Goal: Information Seeking & Learning: Learn about a topic

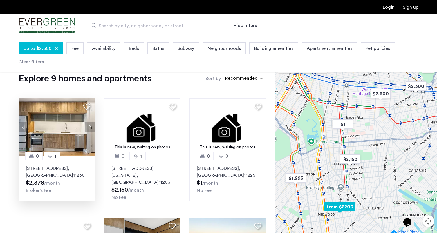
click at [90, 132] on button "Next apartment" at bounding box center [90, 127] width 10 height 10
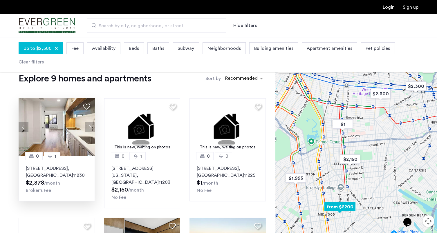
click at [91, 127] on button "Next apartment" at bounding box center [90, 127] width 10 height 10
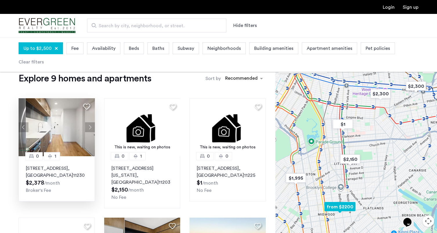
click at [91, 127] on button "Next apartment" at bounding box center [90, 127] width 10 height 10
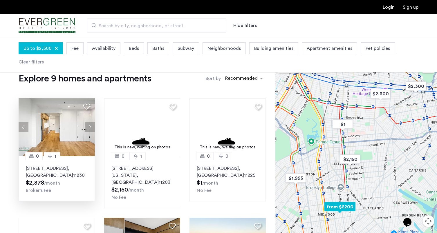
click at [91, 127] on button "Next apartment" at bounding box center [90, 127] width 10 height 10
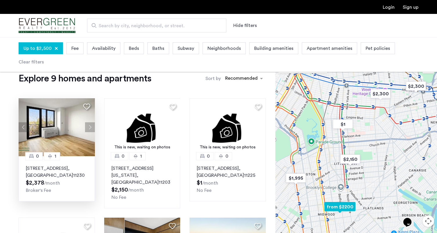
click at [91, 127] on button "Next apartment" at bounding box center [90, 127] width 10 height 10
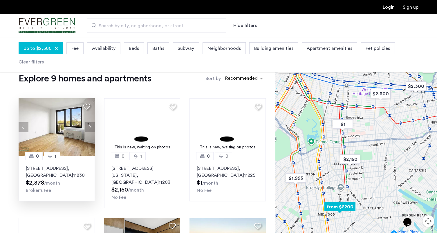
click at [91, 127] on button "Next apartment" at bounding box center [90, 127] width 10 height 10
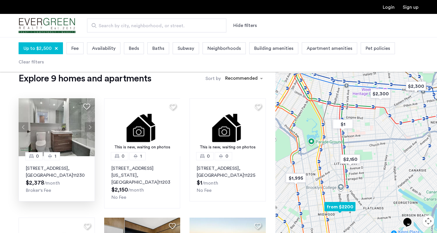
click at [91, 127] on button "Next apartment" at bounding box center [90, 127] width 10 height 10
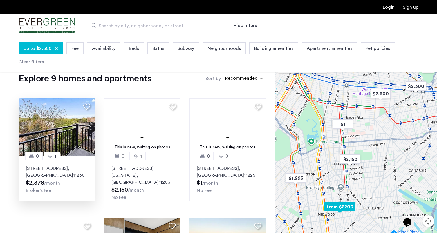
click at [91, 127] on button "Next apartment" at bounding box center [90, 127] width 10 height 10
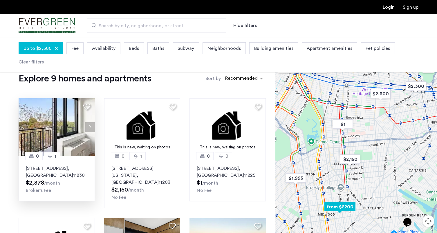
click at [91, 127] on button "Next apartment" at bounding box center [90, 127] width 10 height 10
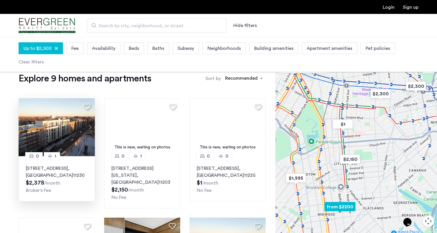
click at [91, 127] on button "Next apartment" at bounding box center [90, 127] width 10 height 10
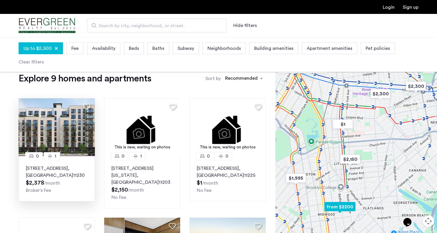
click at [91, 127] on button "Next apartment" at bounding box center [90, 127] width 10 height 10
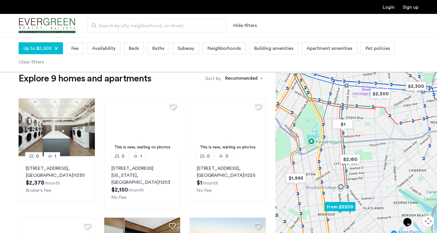
click at [91, 127] on button "Next apartment" at bounding box center [90, 127] width 10 height 10
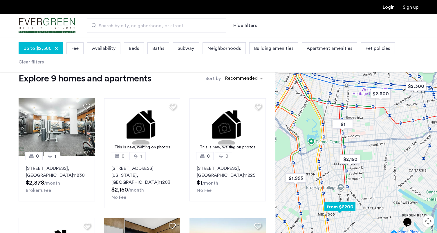
click at [90, 127] on button "Next apartment" at bounding box center [90, 127] width 10 height 10
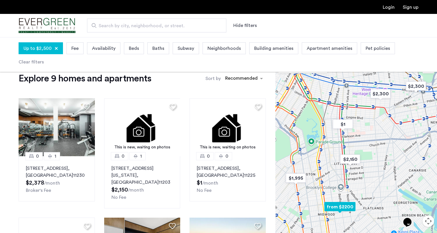
click at [90, 127] on button "Next apartment" at bounding box center [90, 127] width 10 height 10
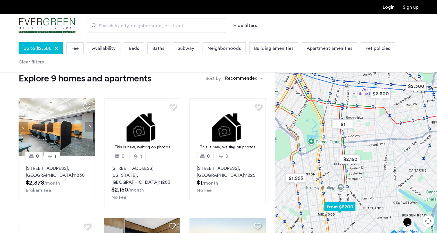
click at [90, 126] on button "Next apartment" at bounding box center [90, 127] width 10 height 10
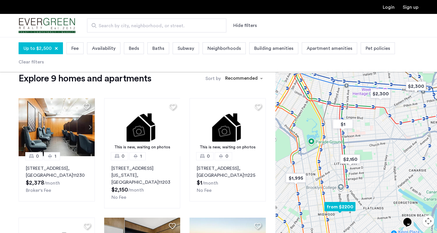
click at [68, 133] on img at bounding box center [56, 127] width 76 height 58
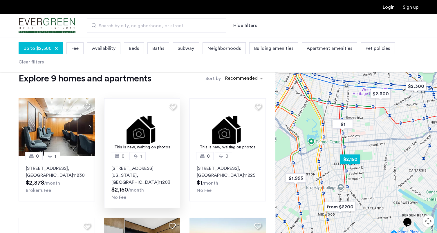
click at [155, 130] on img at bounding box center [142, 127] width 76 height 58
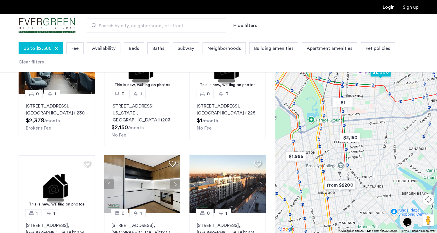
scroll to position [89, 0]
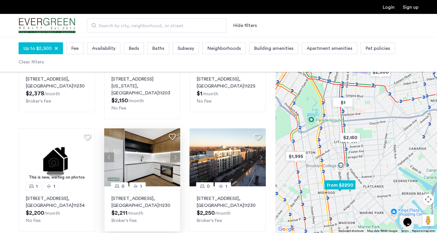
click at [175, 144] on img at bounding box center [142, 157] width 76 height 58
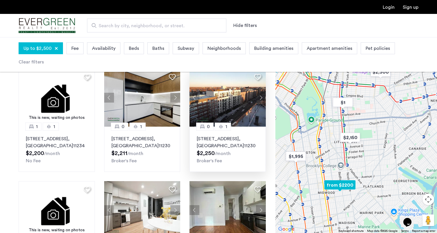
scroll to position [150, 0]
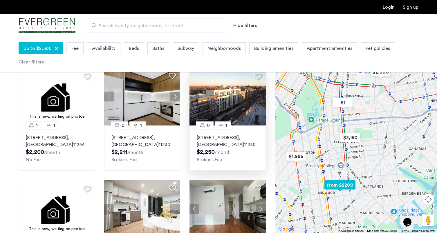
click at [261, 96] on img at bounding box center [227, 97] width 76 height 58
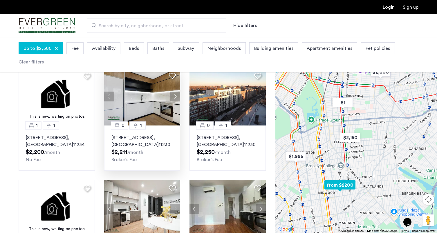
scroll to position [191, 0]
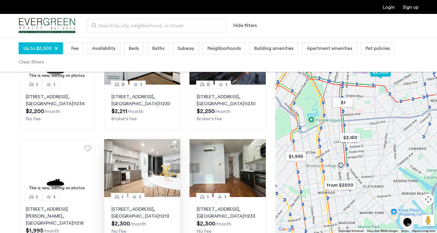
click at [176, 163] on button "Next apartment" at bounding box center [175, 168] width 10 height 10
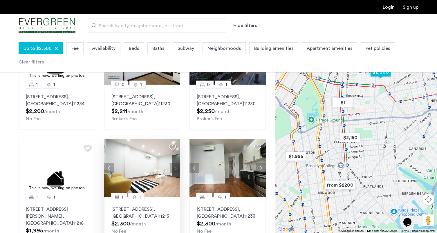
click at [155, 159] on img at bounding box center [142, 168] width 76 height 58
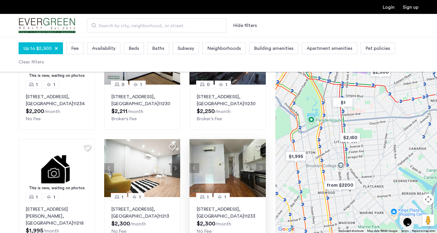
click at [259, 163] on button "Next apartment" at bounding box center [261, 168] width 10 height 10
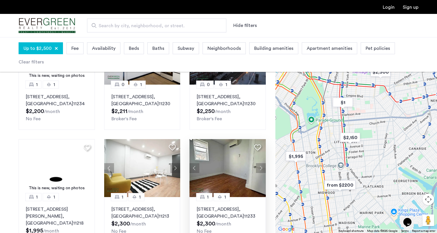
click at [259, 163] on button "Next apartment" at bounding box center [261, 168] width 10 height 10
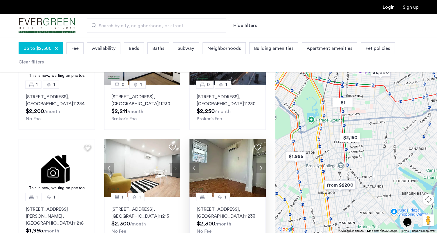
click at [259, 163] on button "Next apartment" at bounding box center [261, 168] width 10 height 10
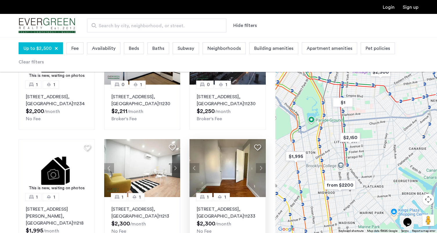
click at [259, 163] on button "Next apartment" at bounding box center [261, 168] width 10 height 10
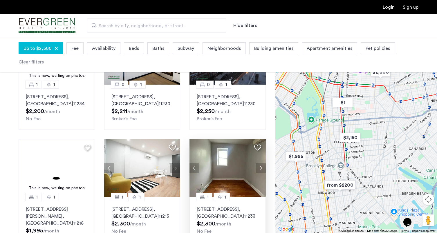
click at [259, 163] on button "Next apartment" at bounding box center [261, 168] width 10 height 10
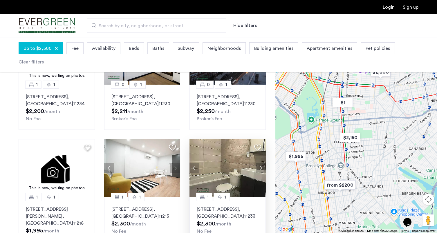
click at [259, 163] on button "Next apartment" at bounding box center [261, 168] width 10 height 10
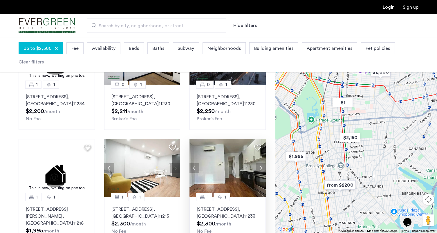
click at [259, 163] on button "Next apartment" at bounding box center [261, 168] width 10 height 10
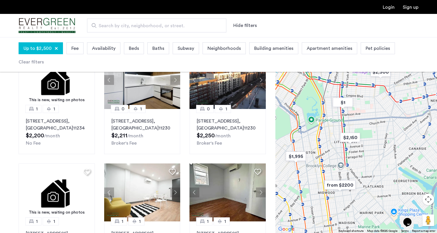
scroll to position [134, 0]
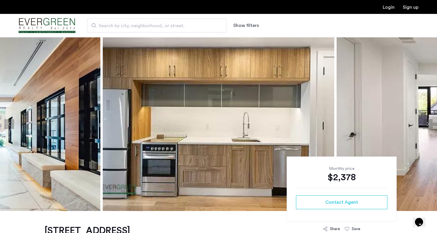
click at [178, 150] on img at bounding box center [218, 124] width 231 height 174
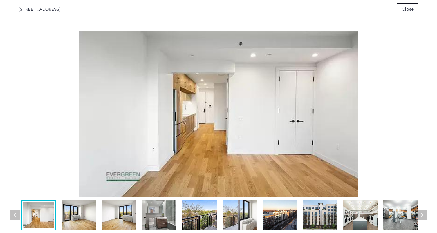
click at [412, 10] on span "Close" at bounding box center [407, 9] width 12 height 7
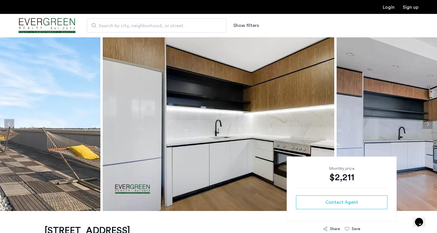
click at [282, 134] on img at bounding box center [218, 124] width 231 height 174
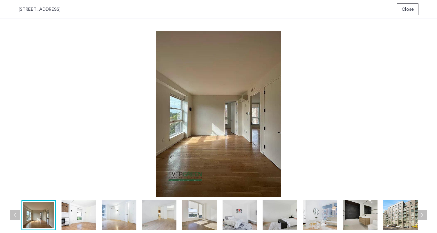
click at [404, 89] on img at bounding box center [218, 114] width 399 height 166
click at [410, 11] on span "Close" at bounding box center [407, 9] width 12 height 7
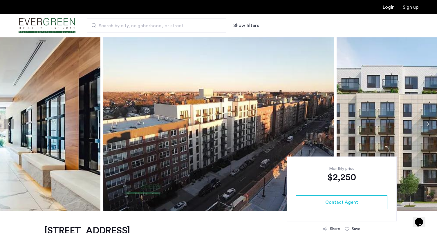
click at [247, 144] on img at bounding box center [218, 124] width 231 height 174
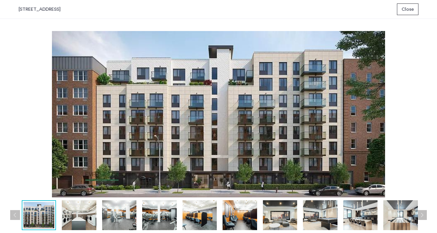
click at [405, 11] on span "Close" at bounding box center [407, 9] width 12 height 7
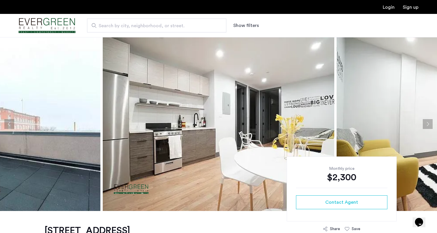
click at [209, 143] on img at bounding box center [218, 124] width 231 height 174
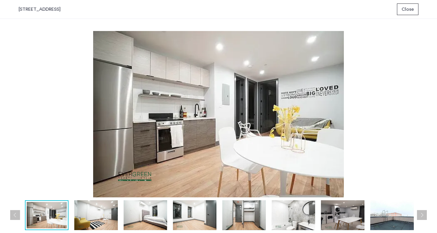
click at [410, 10] on span "Close" at bounding box center [407, 9] width 12 height 7
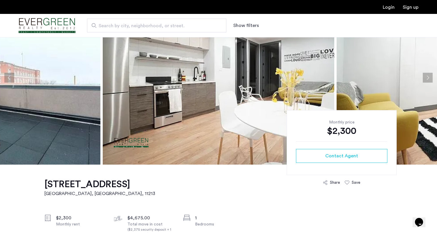
scroll to position [53, 0]
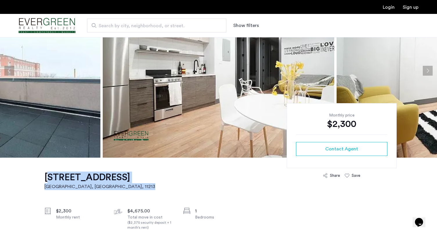
drag, startPoint x: 227, startPoint y: 179, endPoint x: 44, endPoint y: 180, distance: 182.6
copy link "207 Rochester Avenue, Unit 1A Brooklyn, NY , 11213"
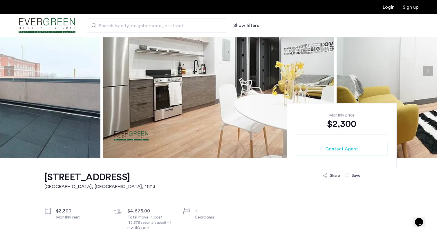
click at [240, 112] on img at bounding box center [218, 71] width 231 height 174
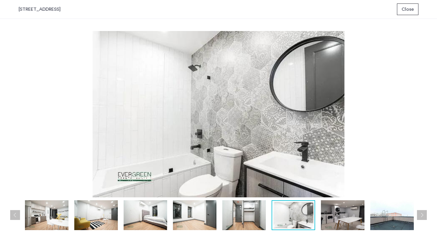
click at [417, 9] on button "Close" at bounding box center [407, 9] width 21 height 12
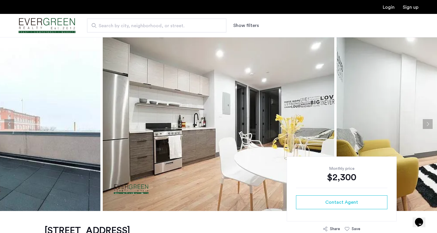
scroll to position [37, 0]
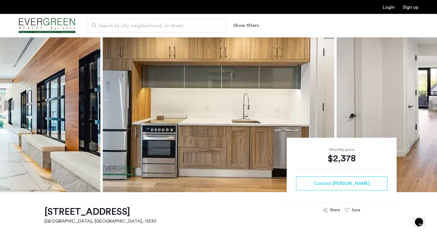
scroll to position [24, 0]
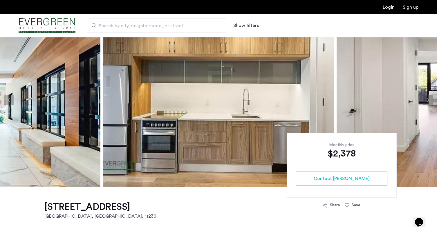
click at [261, 131] on img at bounding box center [218, 100] width 231 height 174
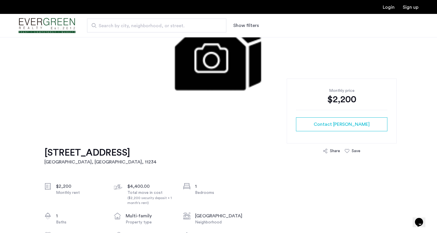
scroll to position [68, 0]
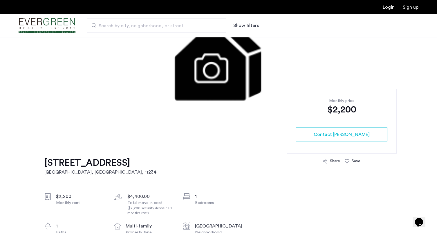
click at [215, 74] on img at bounding box center [218, 56] width 279 height 174
